Goal: Find specific page/section: Find specific page/section

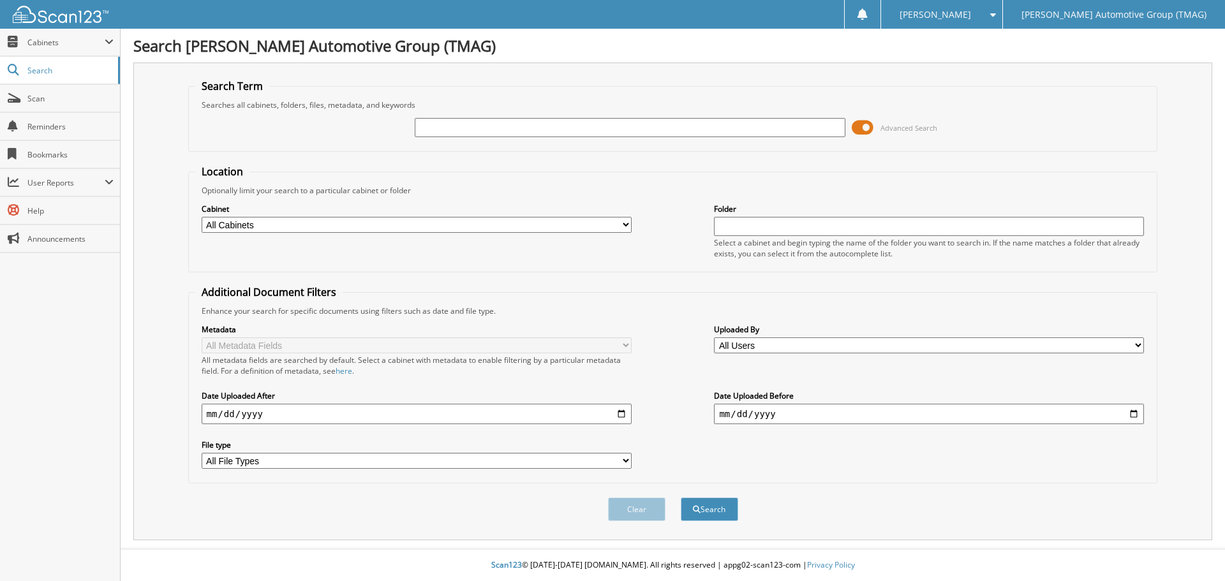
click at [461, 128] on input "text" at bounding box center [630, 127] width 430 height 19
type input "1154001"
click at [681, 498] on button "Search" at bounding box center [709, 510] width 57 height 24
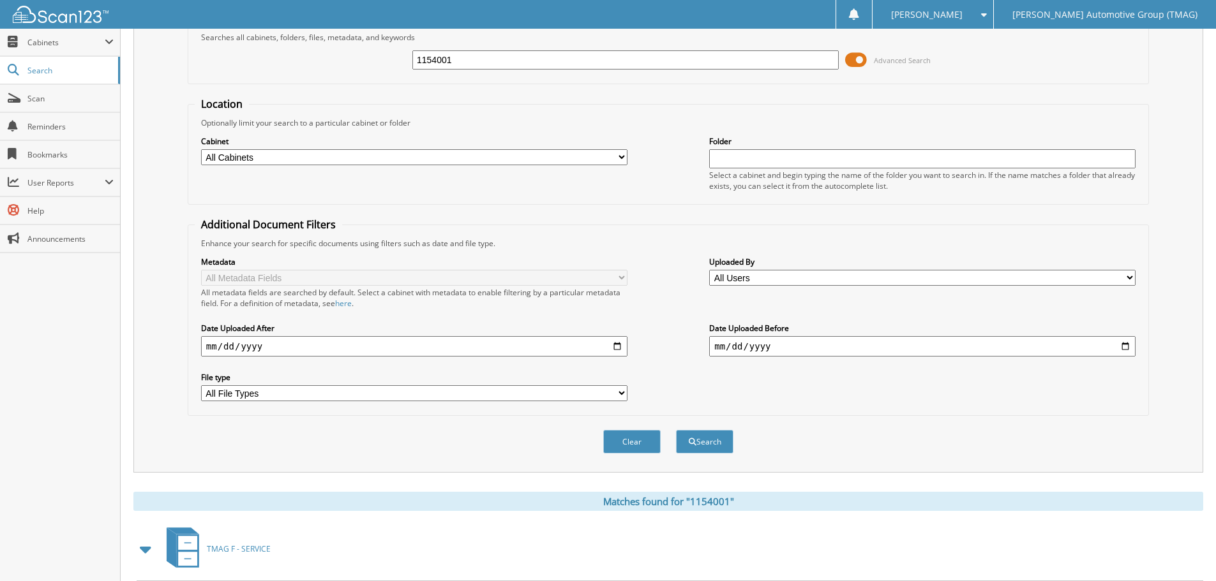
scroll to position [132, 0]
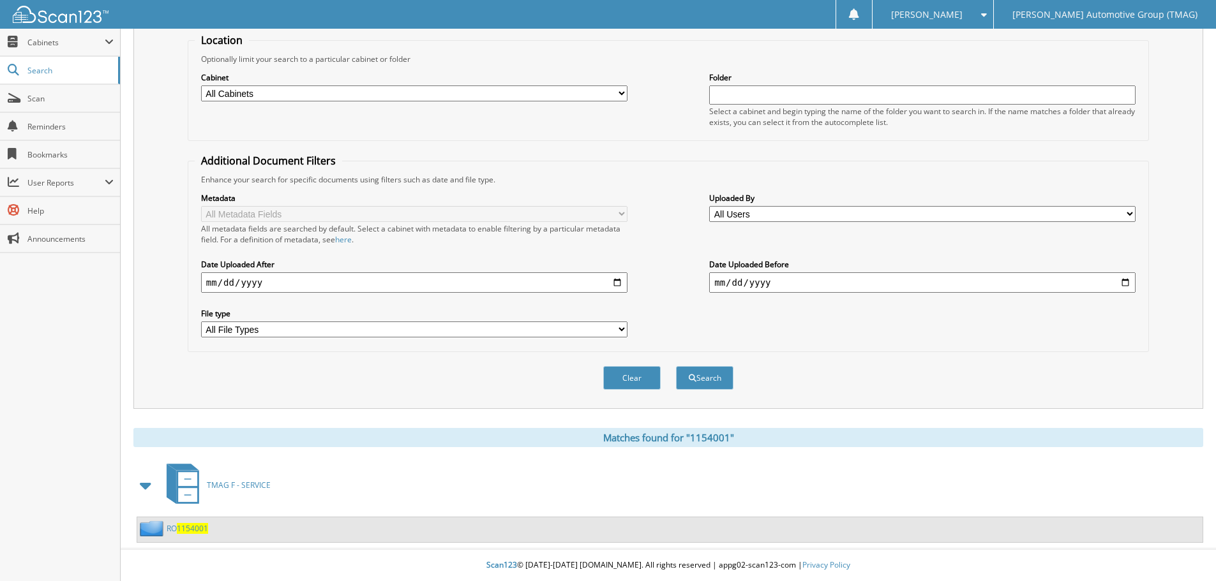
click at [179, 530] on span "1154001" at bounding box center [192, 528] width 31 height 11
